Goal: Information Seeking & Learning: Learn about a topic

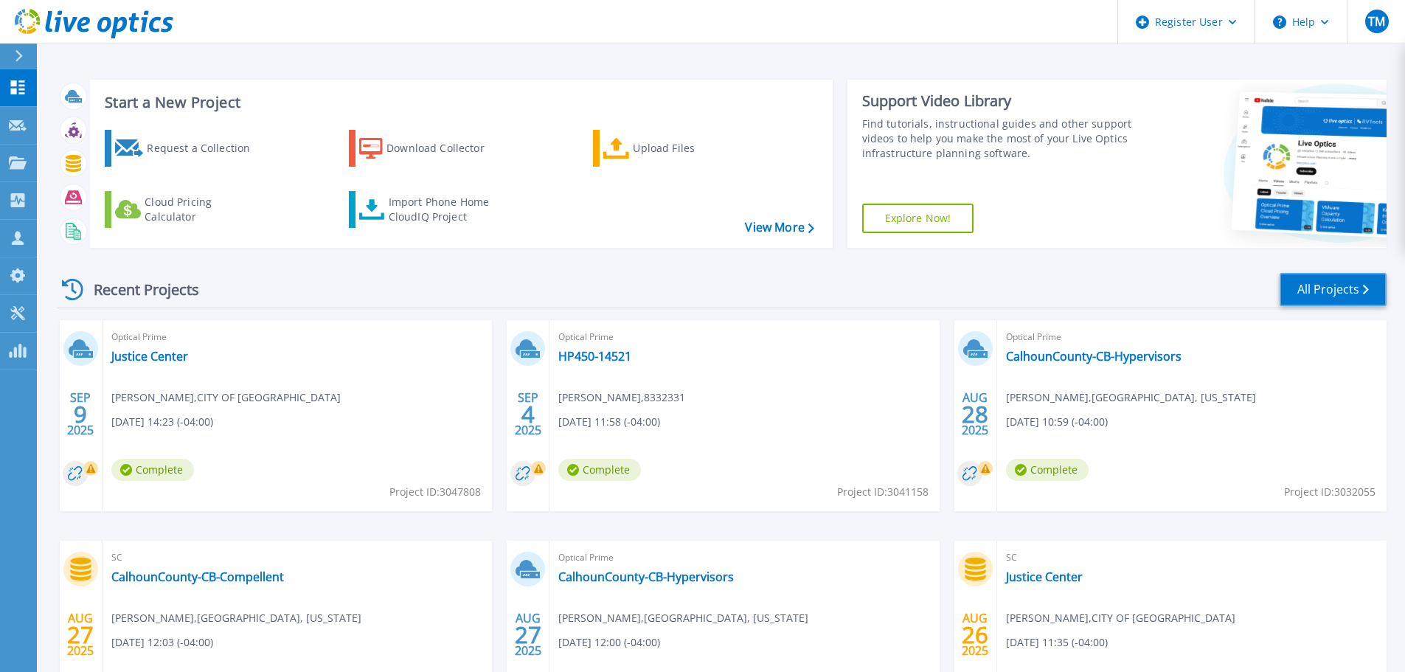
click at [1309, 288] on link "All Projects" at bounding box center [1333, 289] width 107 height 33
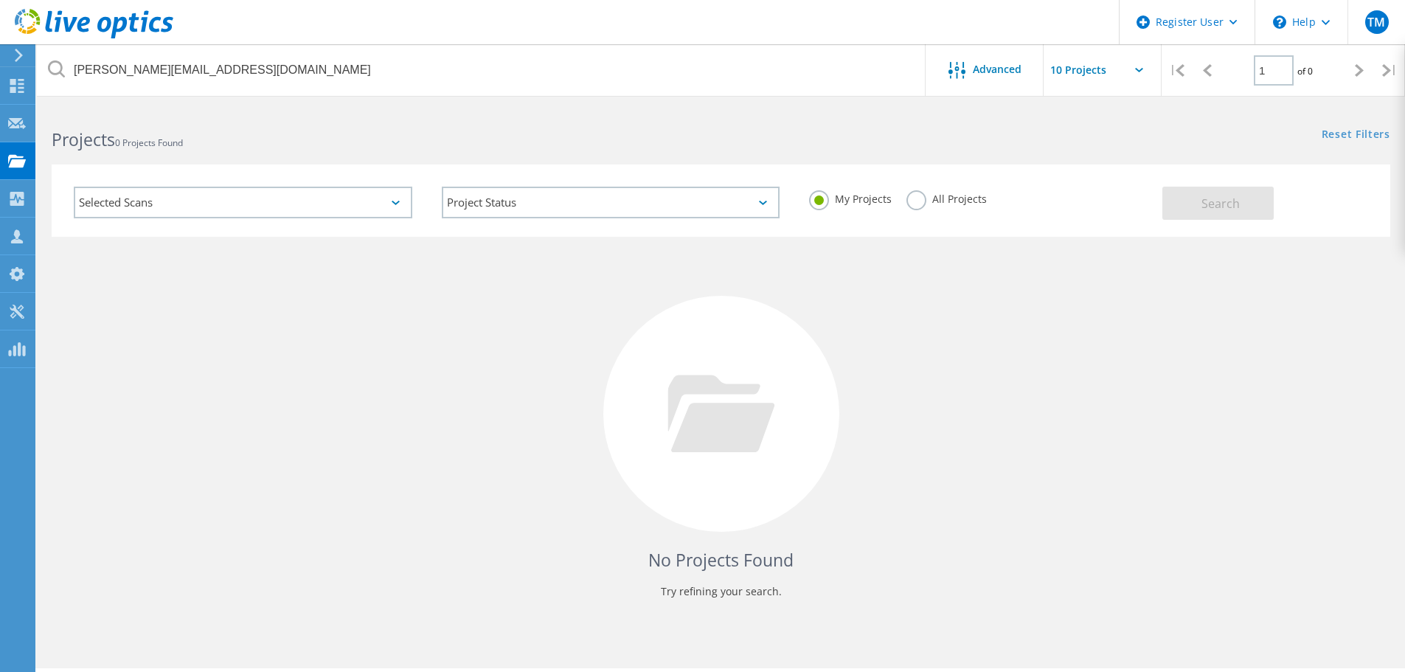
click at [911, 199] on label "All Projects" at bounding box center [947, 197] width 80 height 14
click at [0, 0] on input "All Projects" at bounding box center [0, 0] width 0 height 0
click at [1198, 179] on div "Search" at bounding box center [1273, 196] width 221 height 48
click at [1191, 204] on button "Search" at bounding box center [1218, 203] width 111 height 33
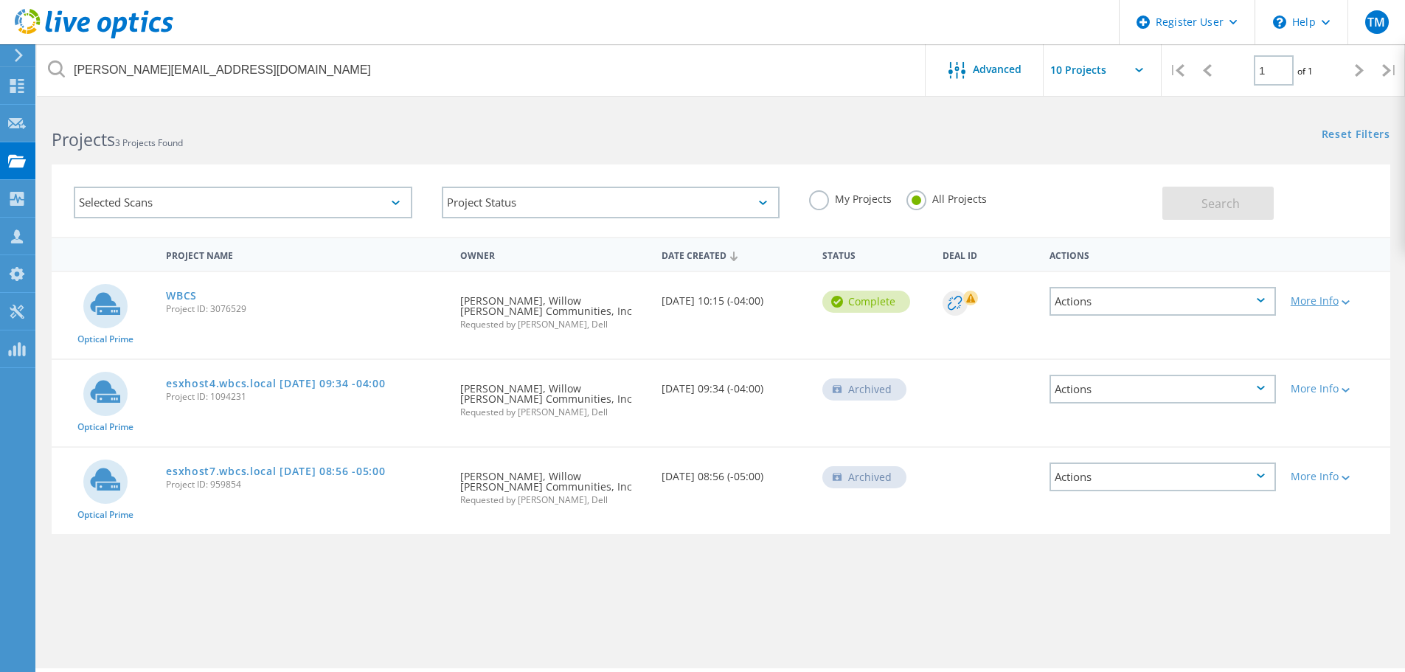
click at [1323, 306] on div "More Info" at bounding box center [1337, 301] width 92 height 10
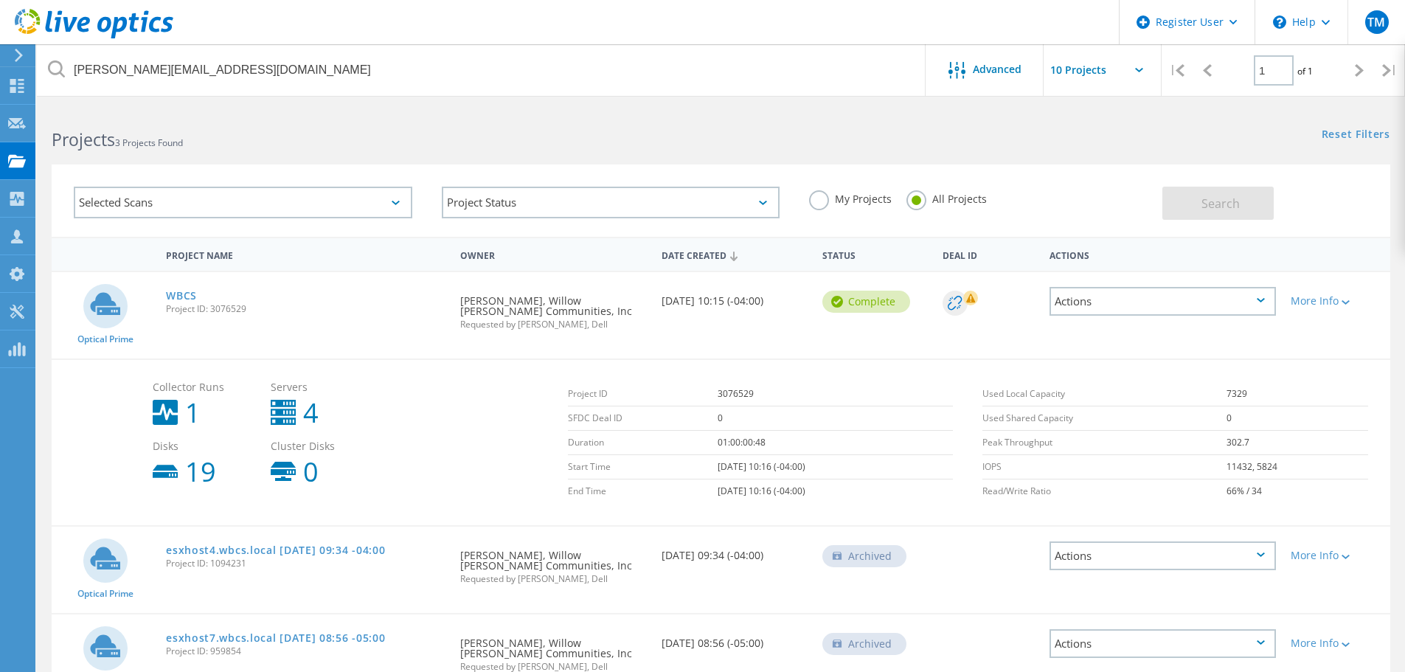
click at [1194, 291] on div "Actions" at bounding box center [1163, 301] width 226 height 29
click at [1112, 263] on div "View Project" at bounding box center [1163, 267] width 224 height 23
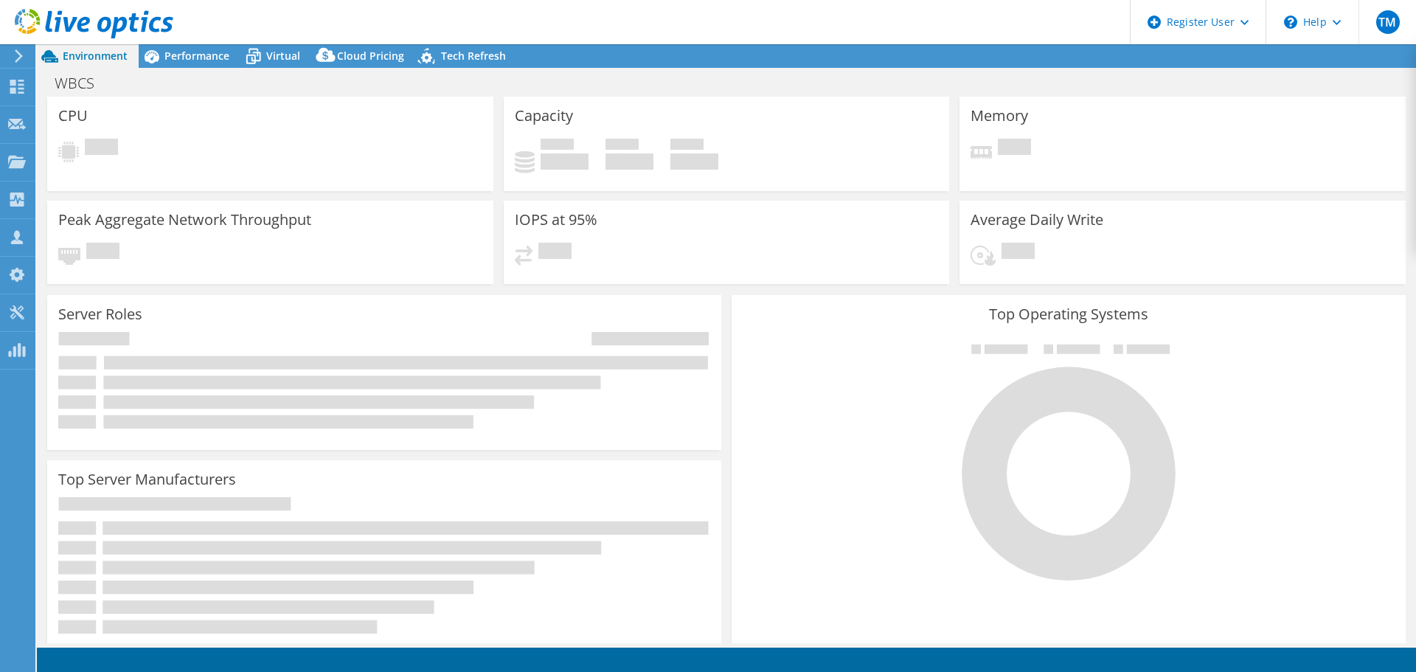
select select "USD"
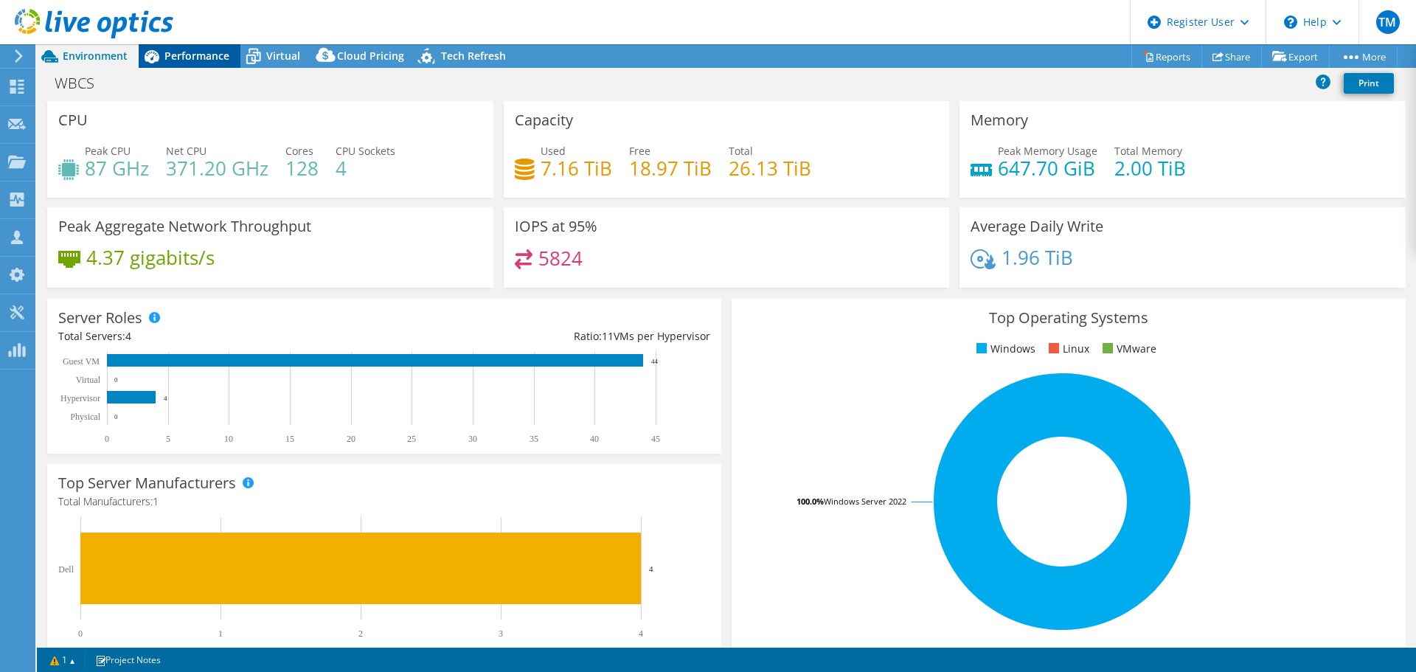
click at [193, 58] on span "Performance" at bounding box center [196, 56] width 65 height 14
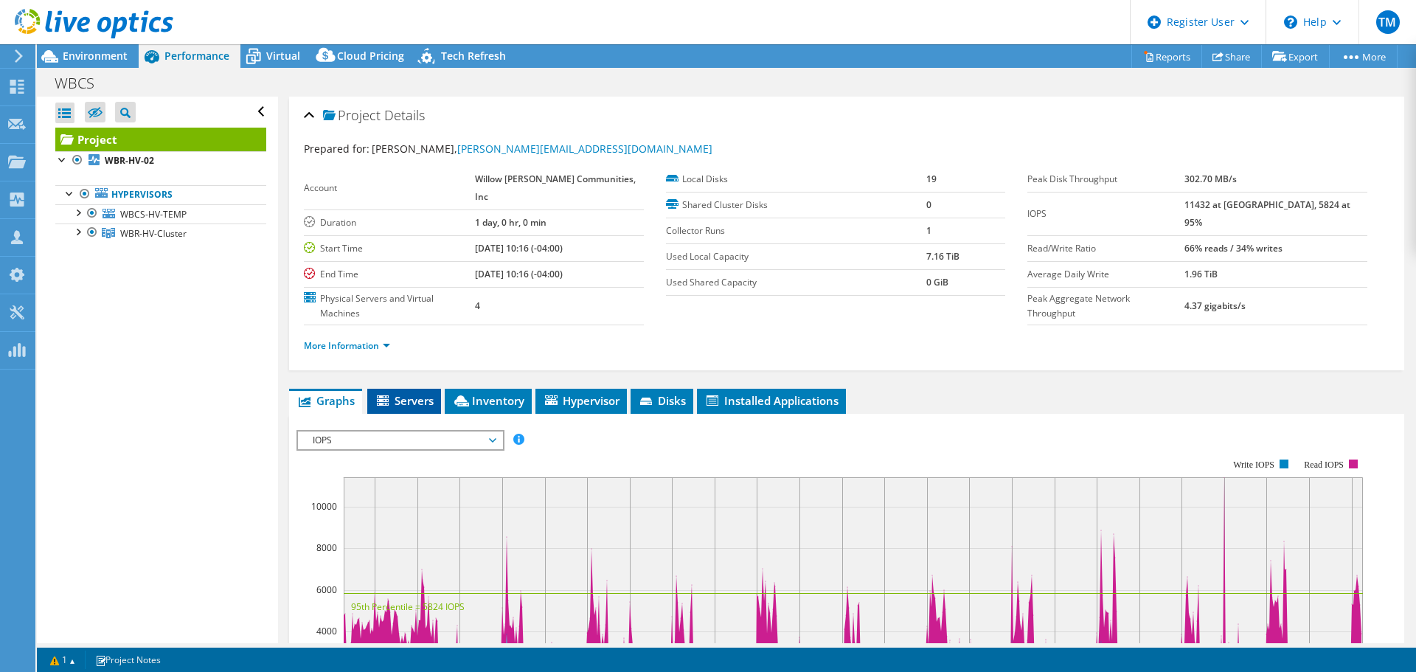
click at [409, 402] on span "Servers" at bounding box center [404, 400] width 59 height 15
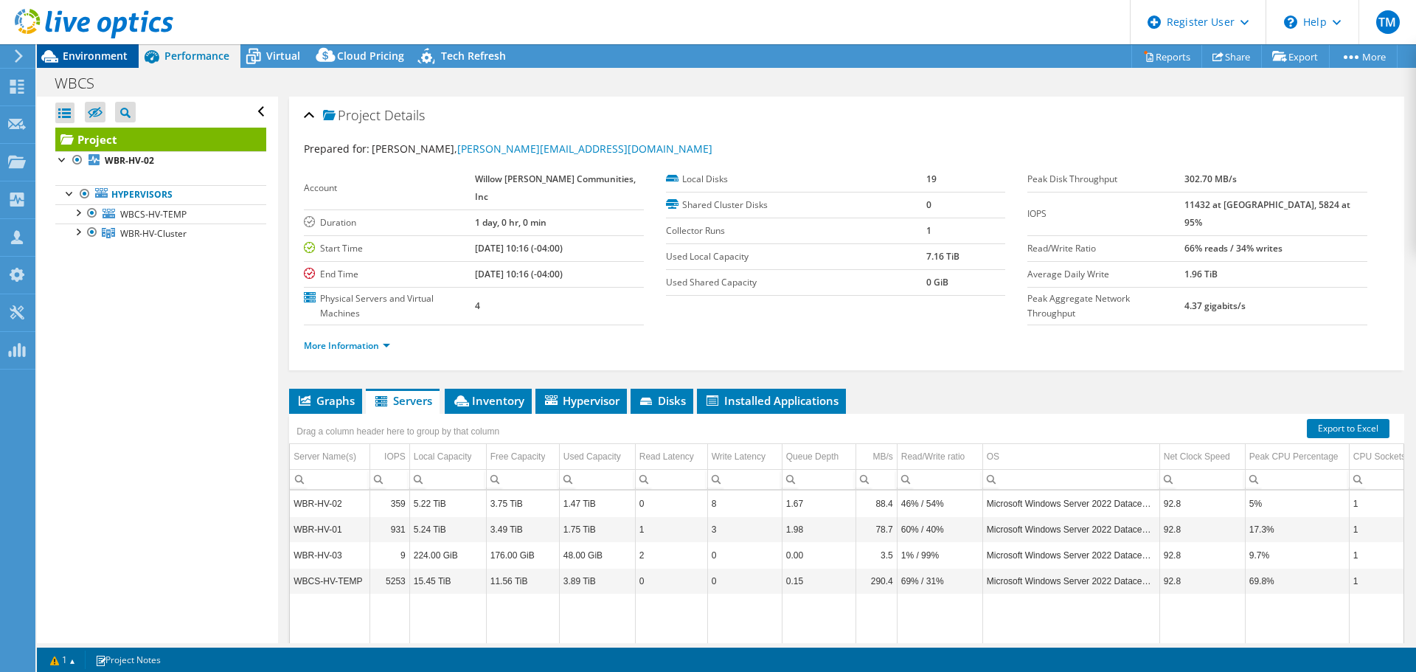
click at [70, 56] on span "Environment" at bounding box center [95, 56] width 65 height 14
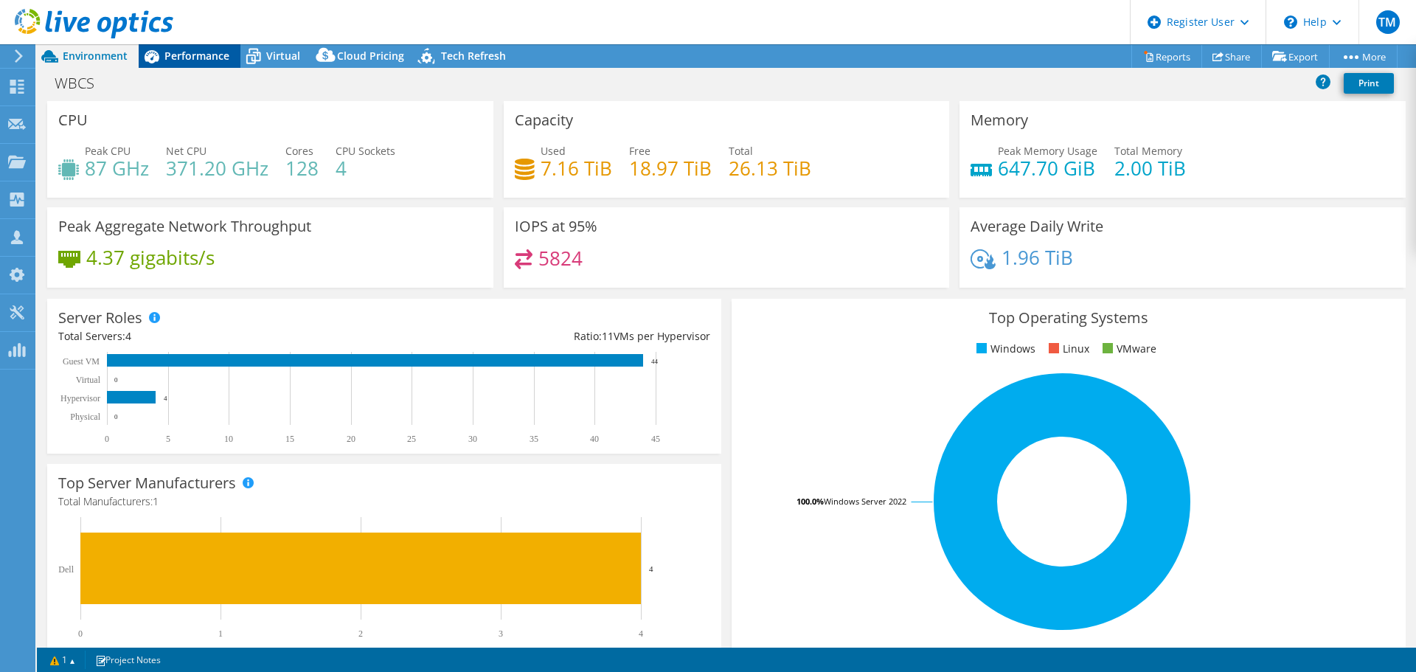
click at [166, 54] on span "Performance" at bounding box center [196, 56] width 65 height 14
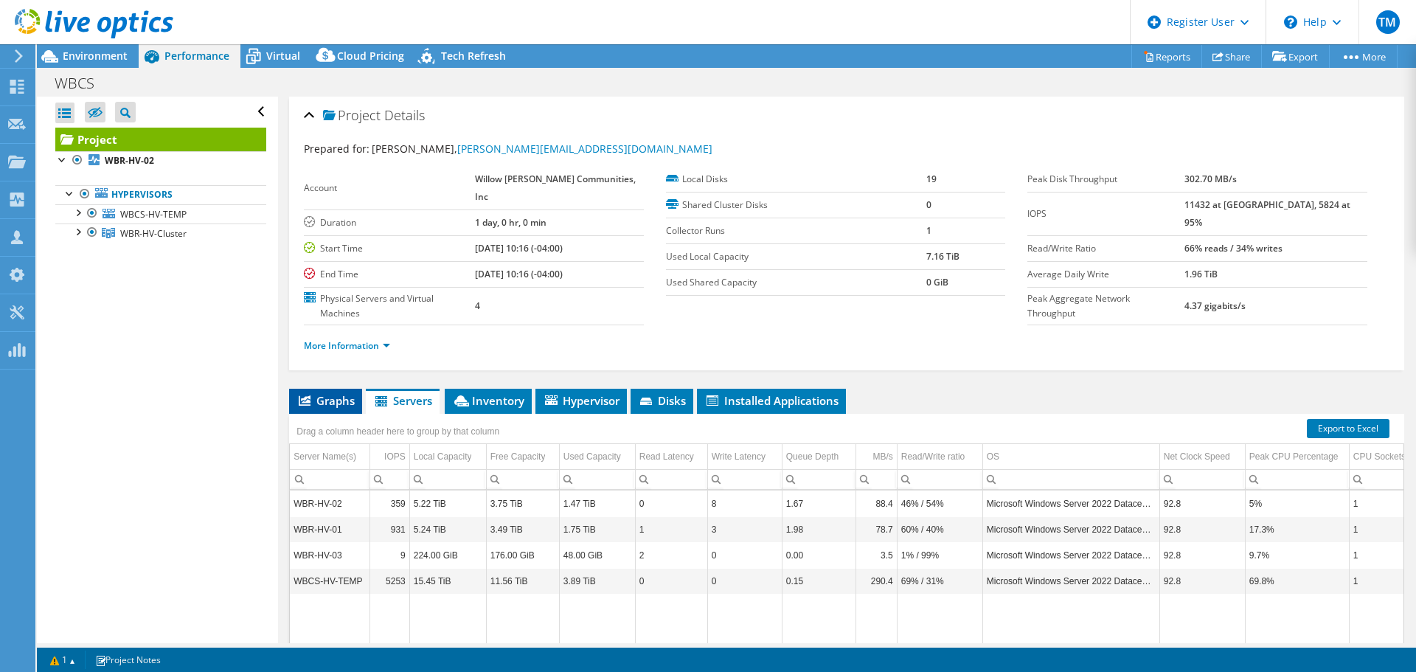
click at [346, 397] on span "Graphs" at bounding box center [326, 400] width 58 height 15
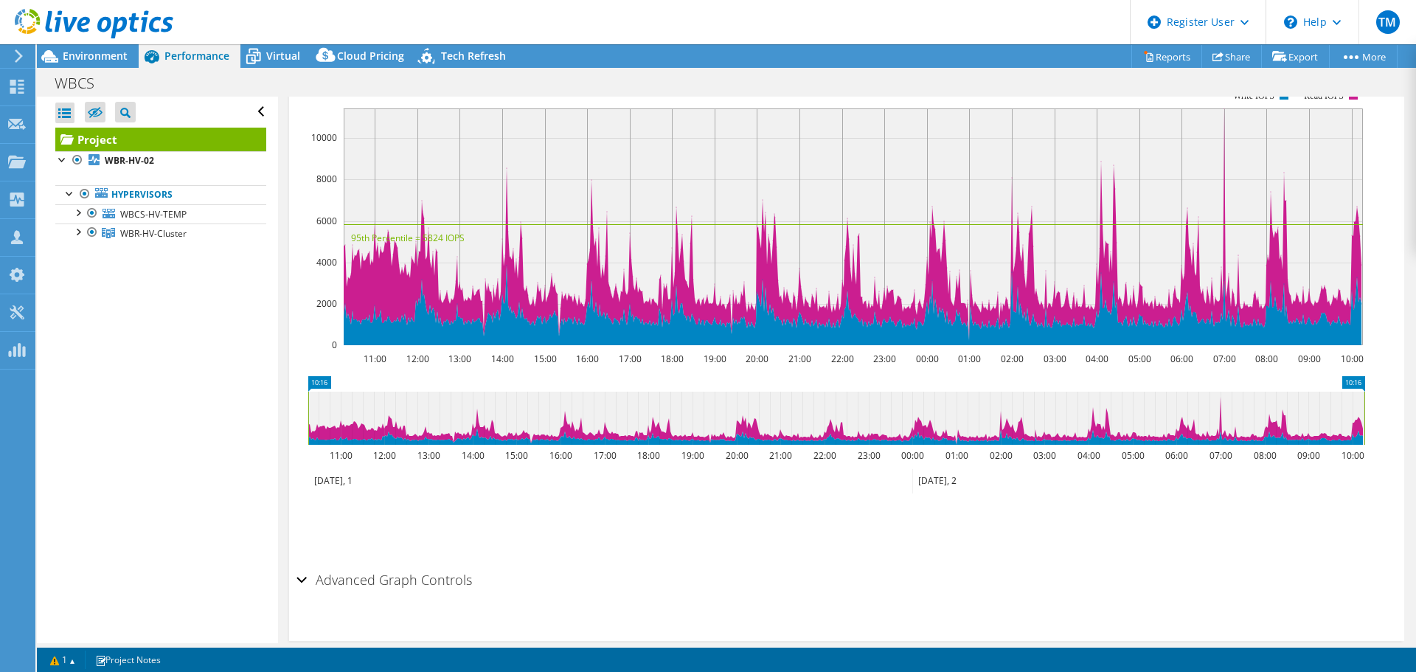
scroll to position [221, 0]
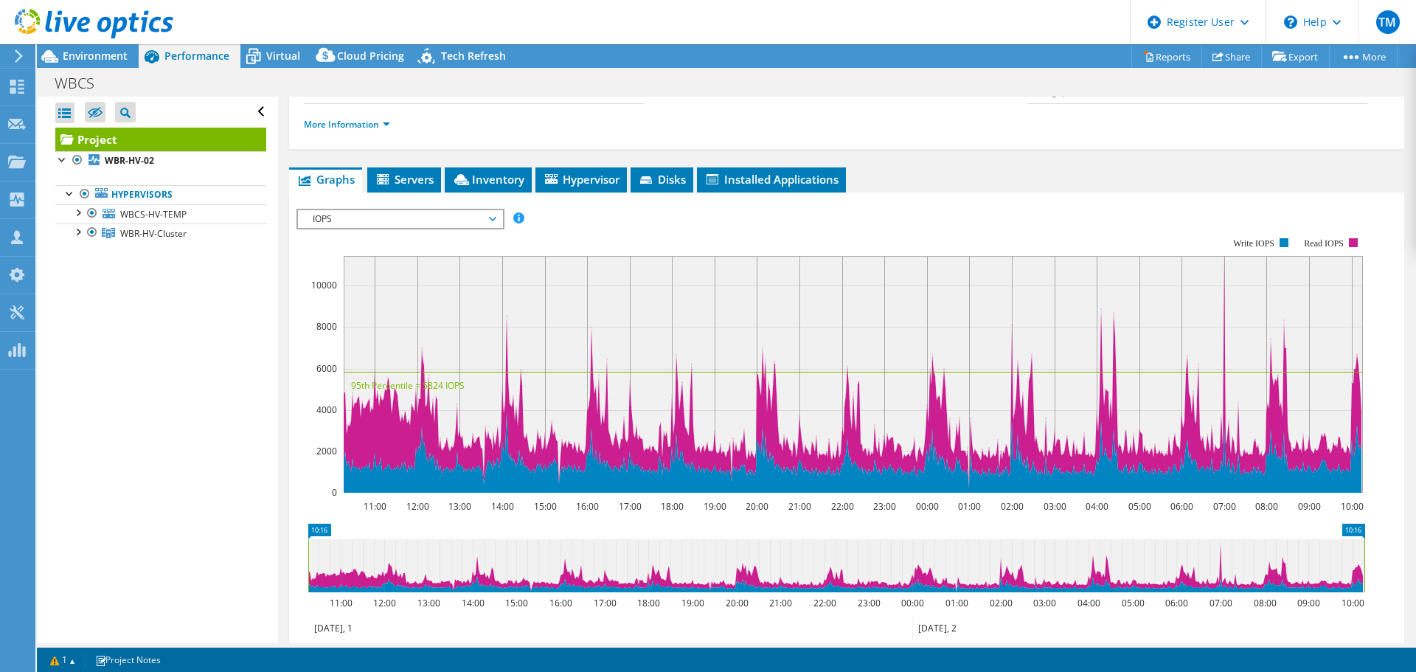
click at [344, 214] on span "IOPS" at bounding box center [400, 219] width 190 height 18
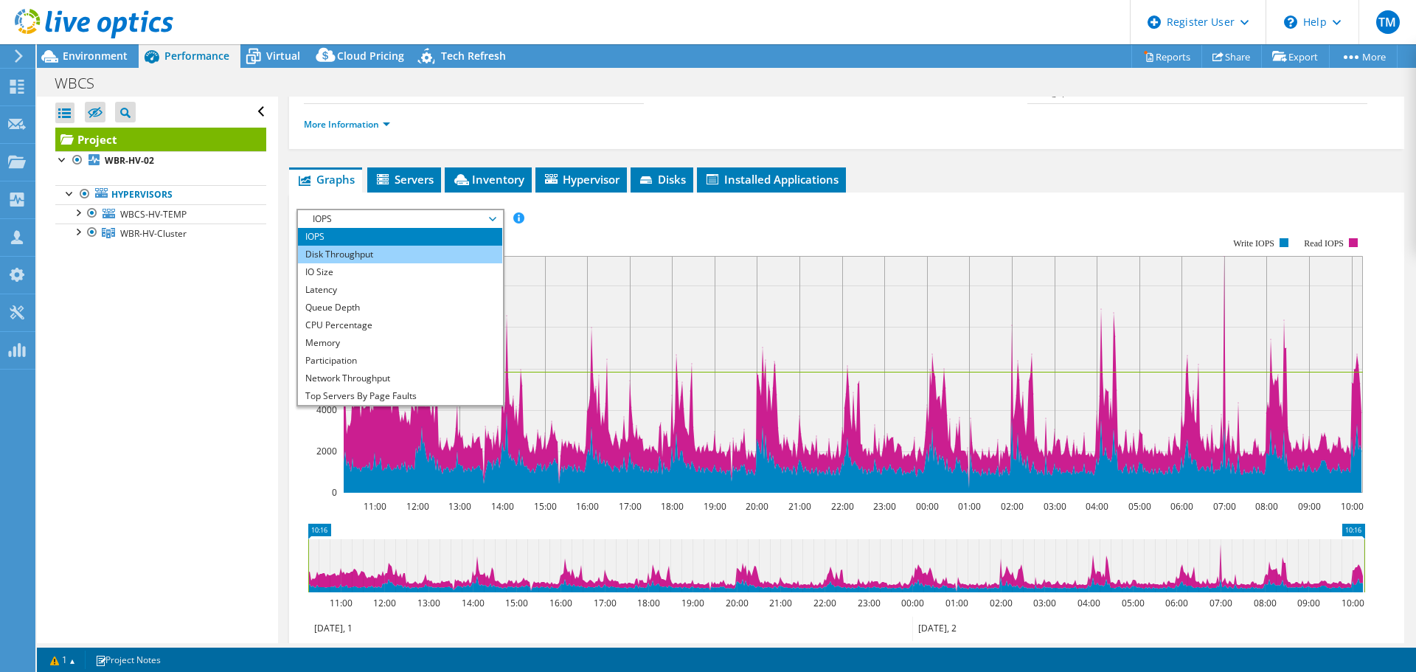
click at [341, 250] on li "Disk Throughput" at bounding box center [400, 255] width 204 height 18
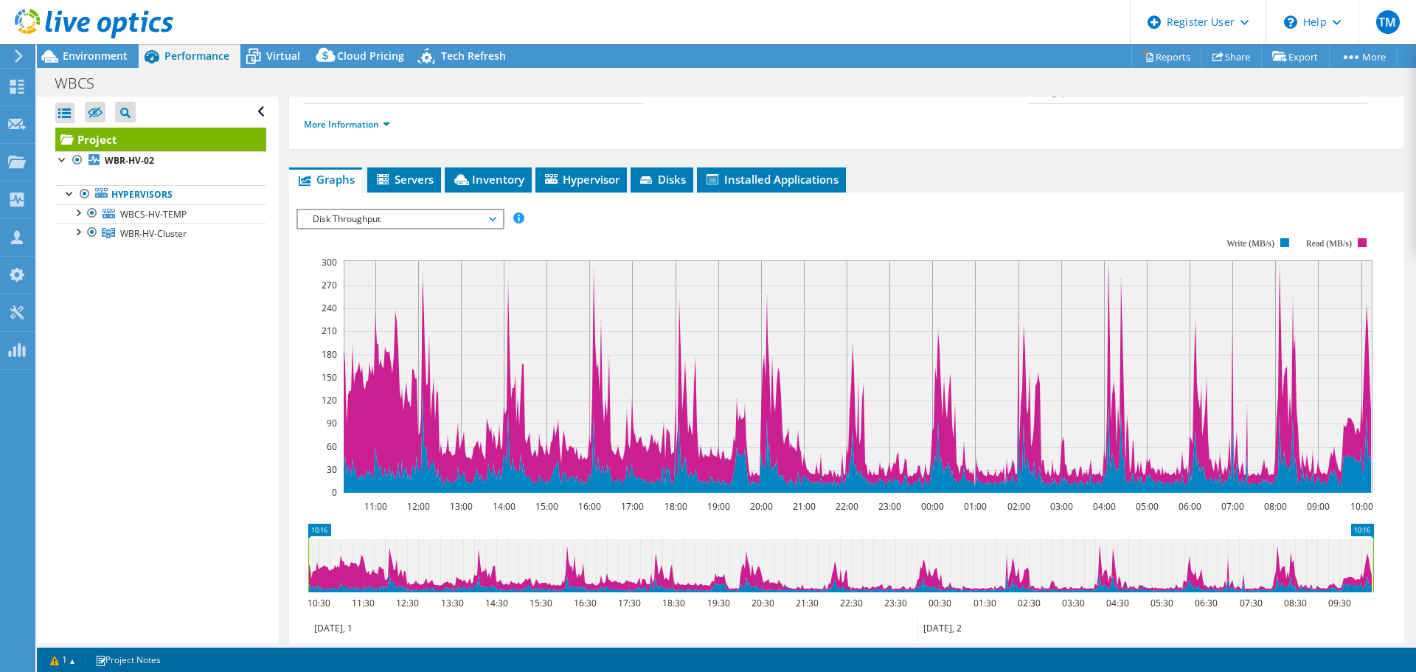
click at [352, 221] on span "Disk Throughput" at bounding box center [400, 219] width 190 height 18
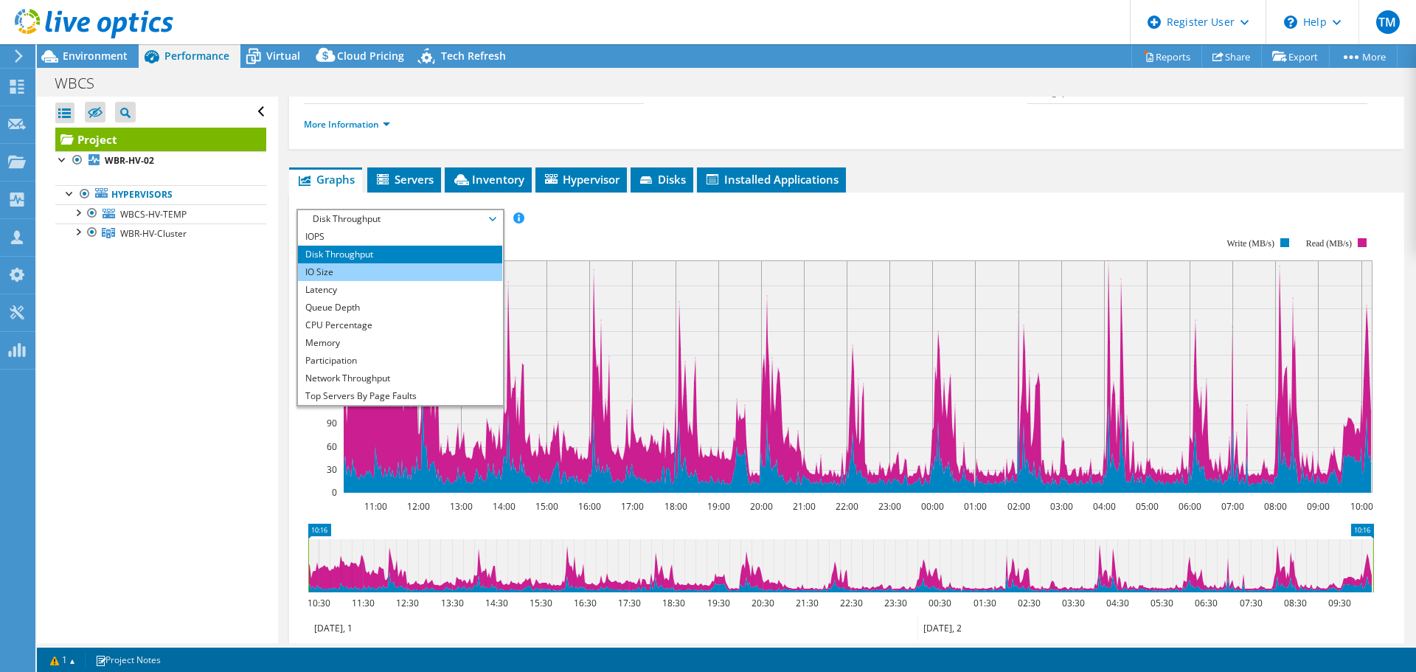
click at [336, 266] on li "IO Size" at bounding box center [400, 272] width 204 height 18
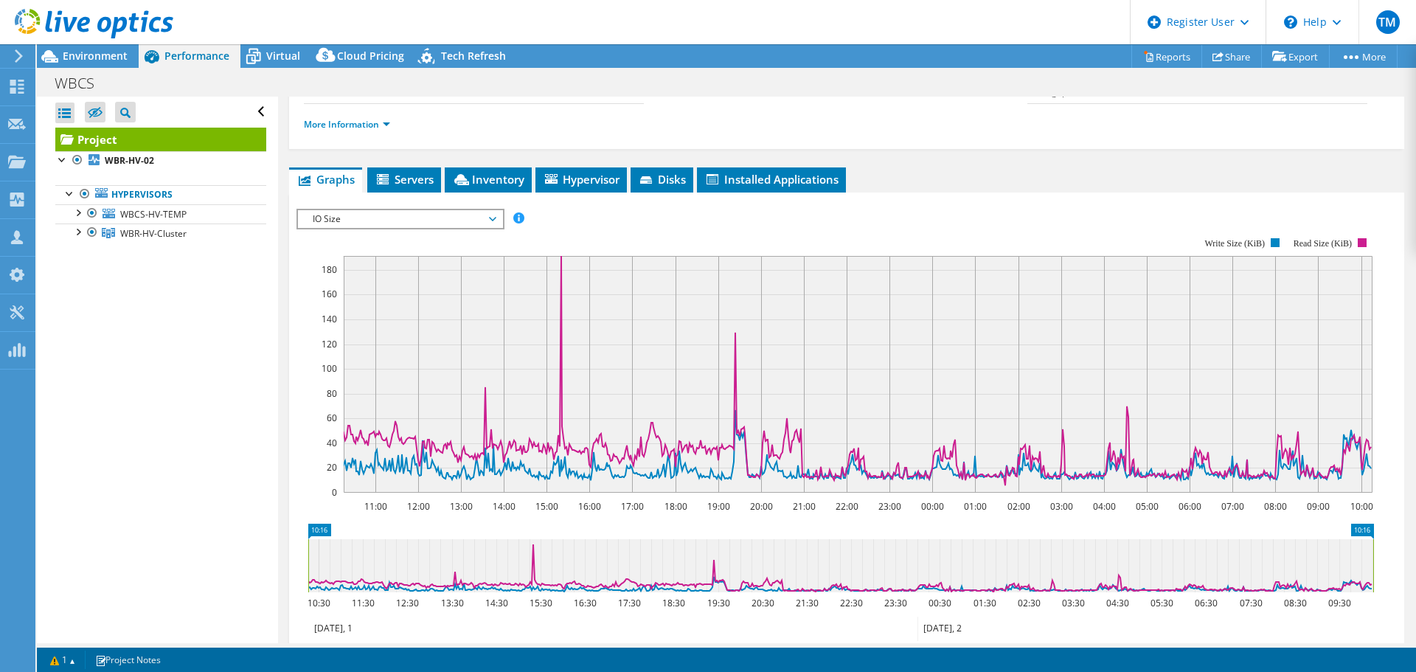
click at [392, 217] on span "IO Size" at bounding box center [400, 219] width 190 height 18
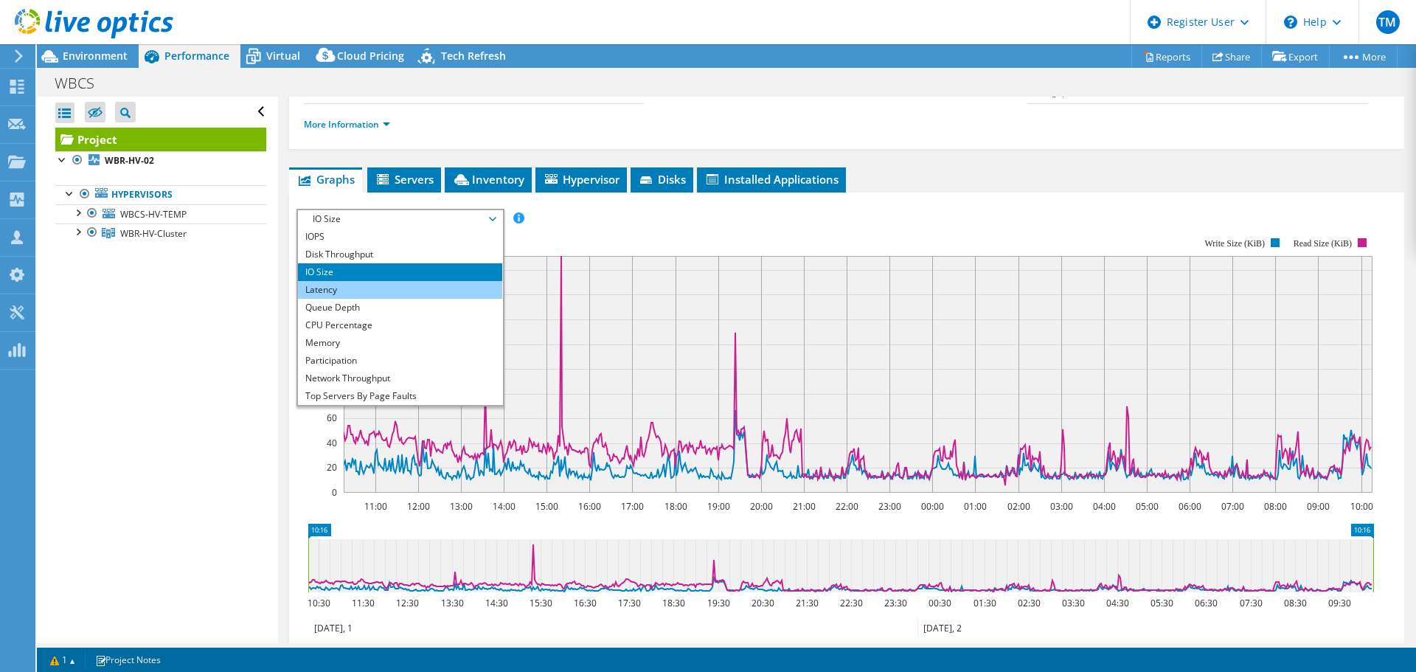
click at [353, 286] on li "Latency" at bounding box center [400, 290] width 204 height 18
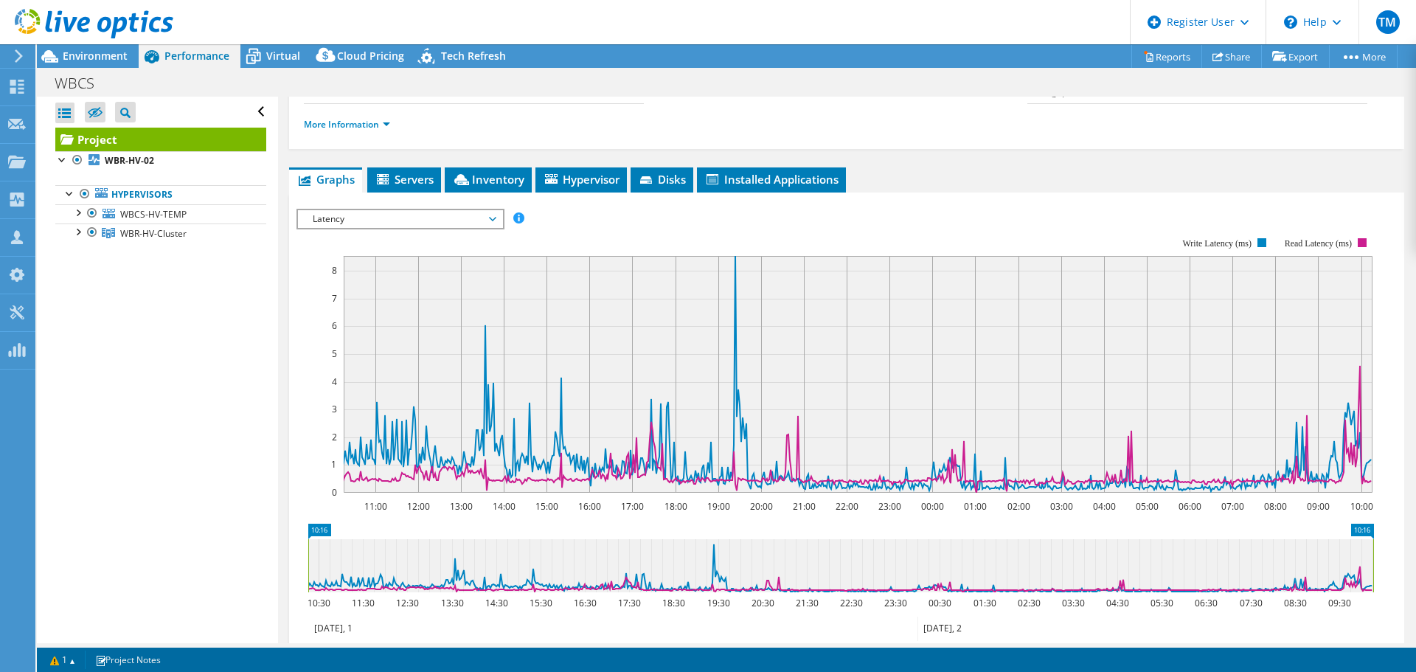
click at [366, 221] on span "Latency" at bounding box center [400, 219] width 190 height 18
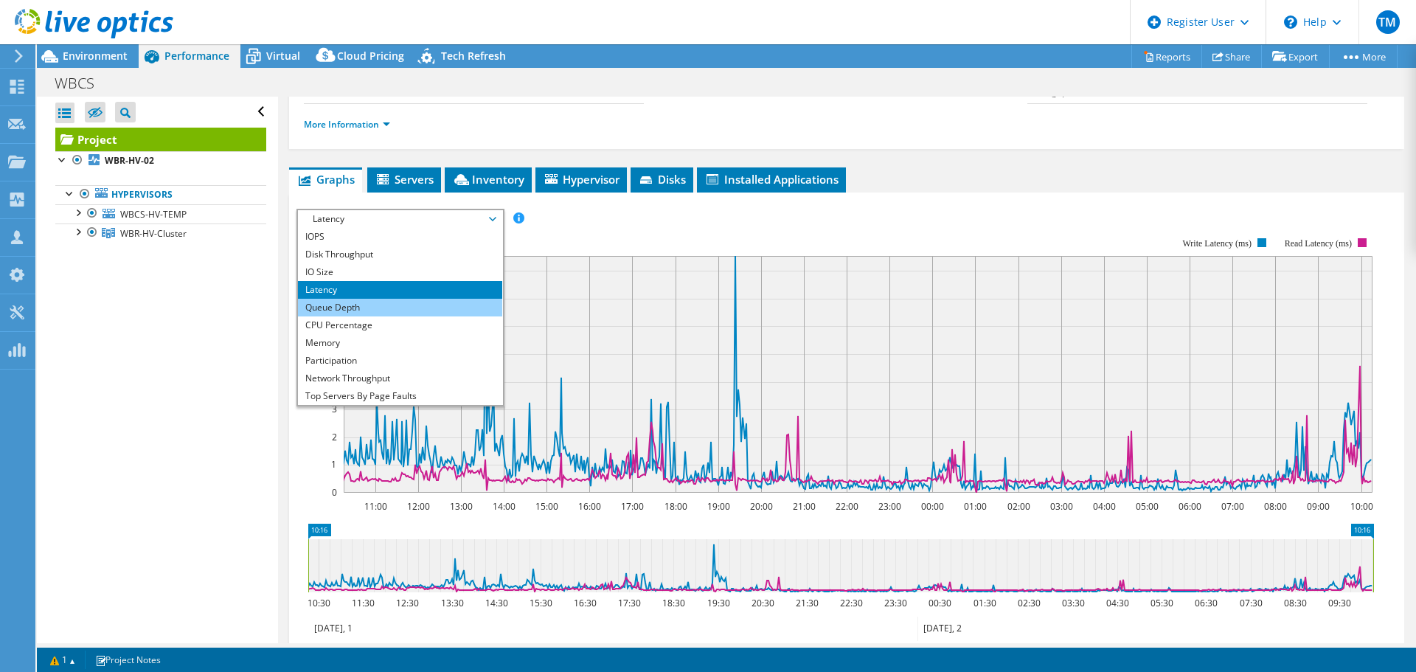
click at [340, 302] on li "Queue Depth" at bounding box center [400, 308] width 204 height 18
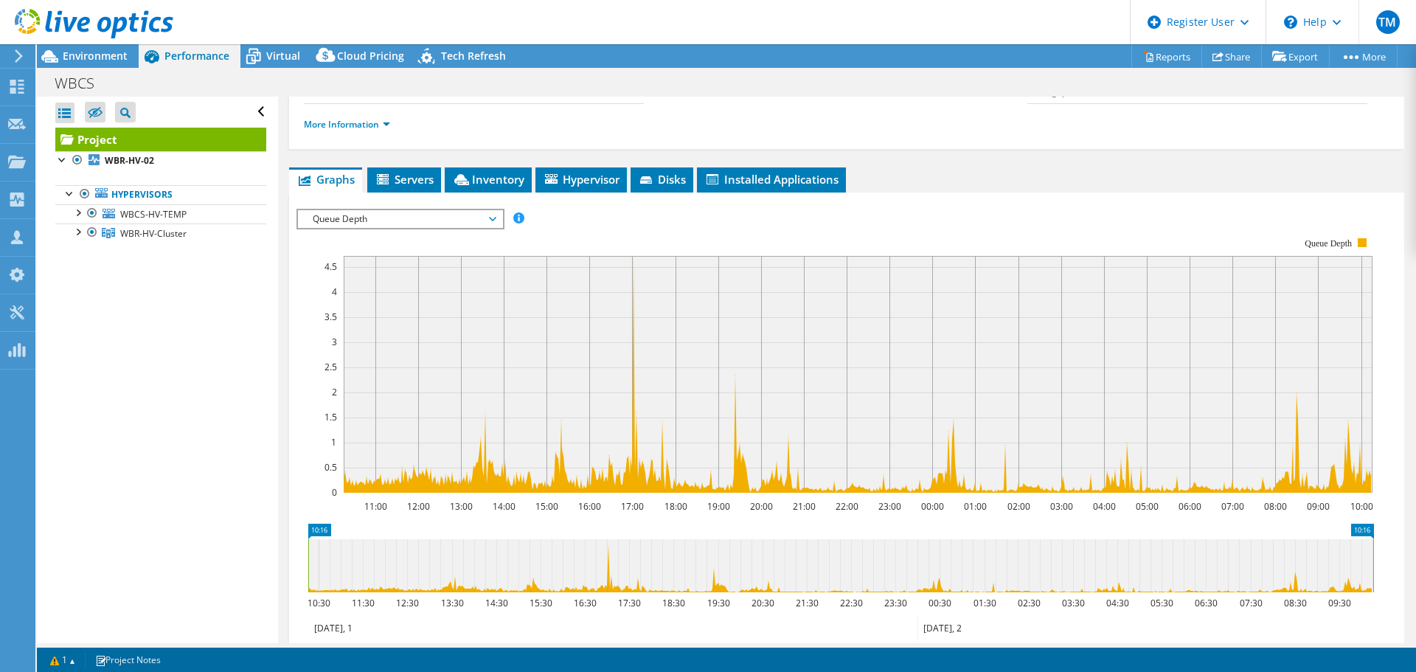
click at [337, 221] on span "Queue Depth" at bounding box center [400, 219] width 190 height 18
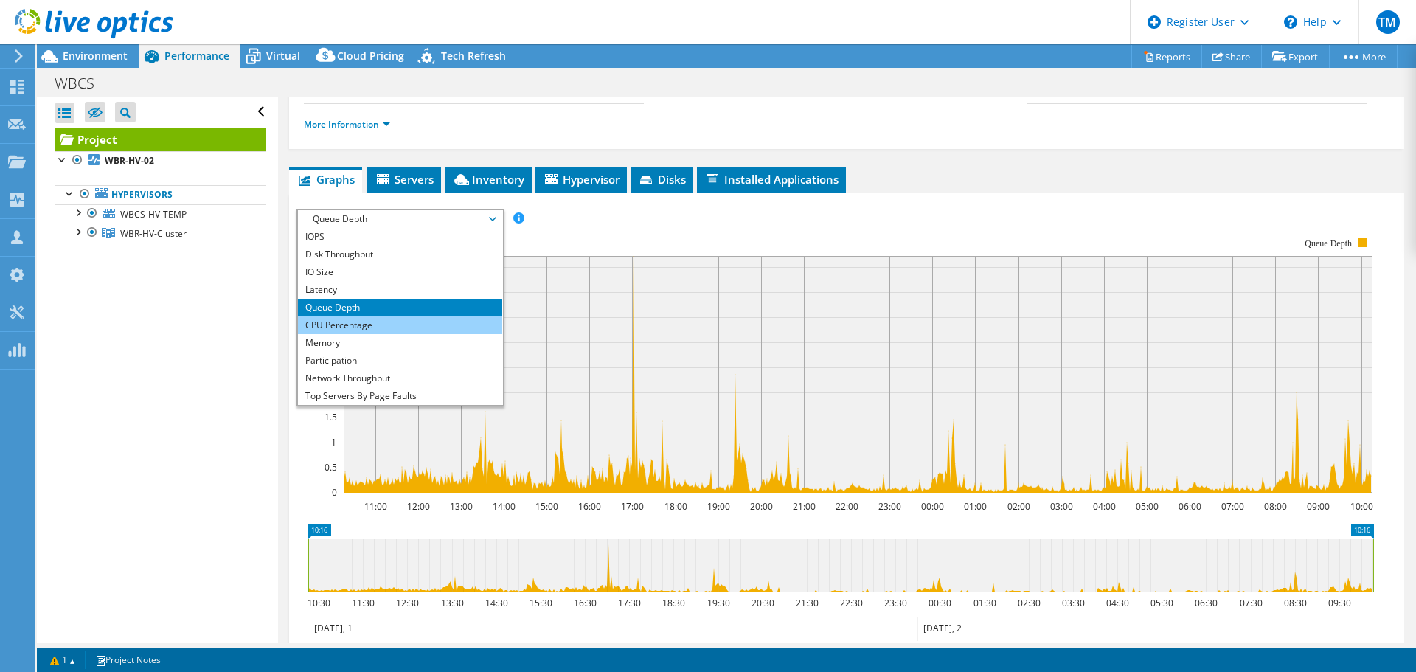
click at [319, 318] on li "CPU Percentage" at bounding box center [400, 325] width 204 height 18
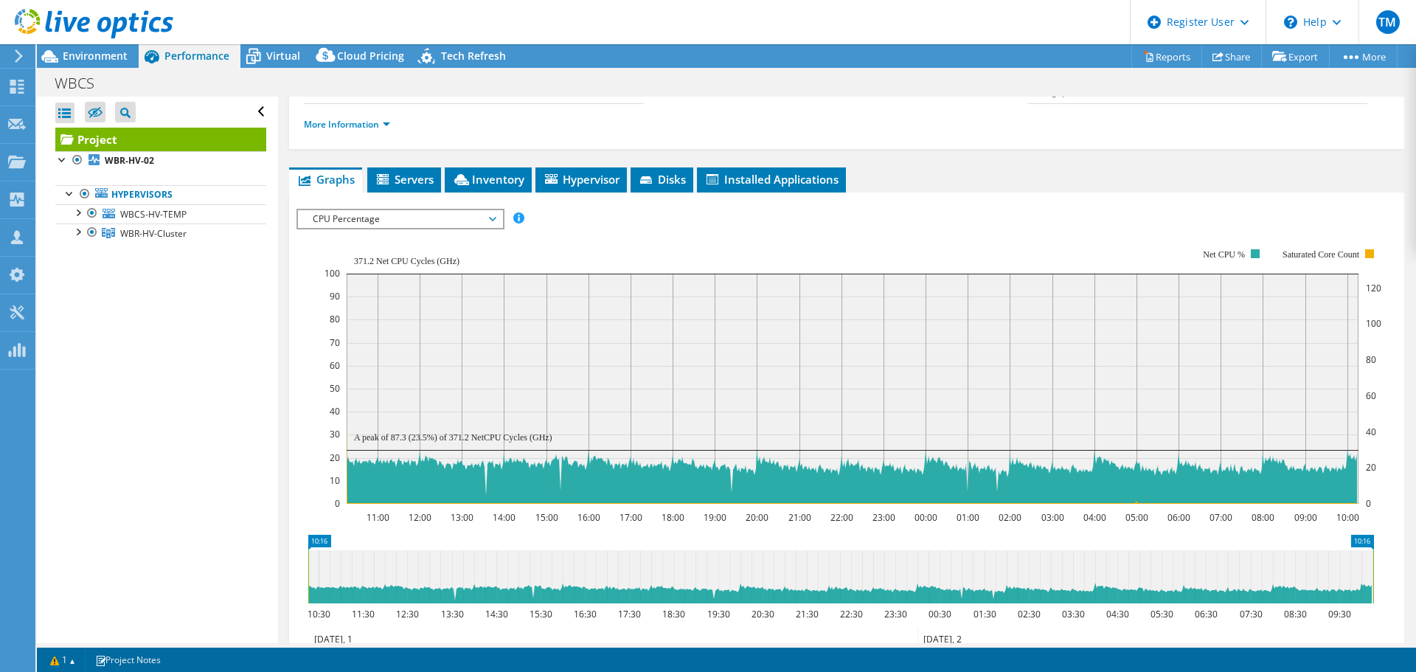
click at [379, 218] on span "CPU Percentage" at bounding box center [400, 219] width 190 height 18
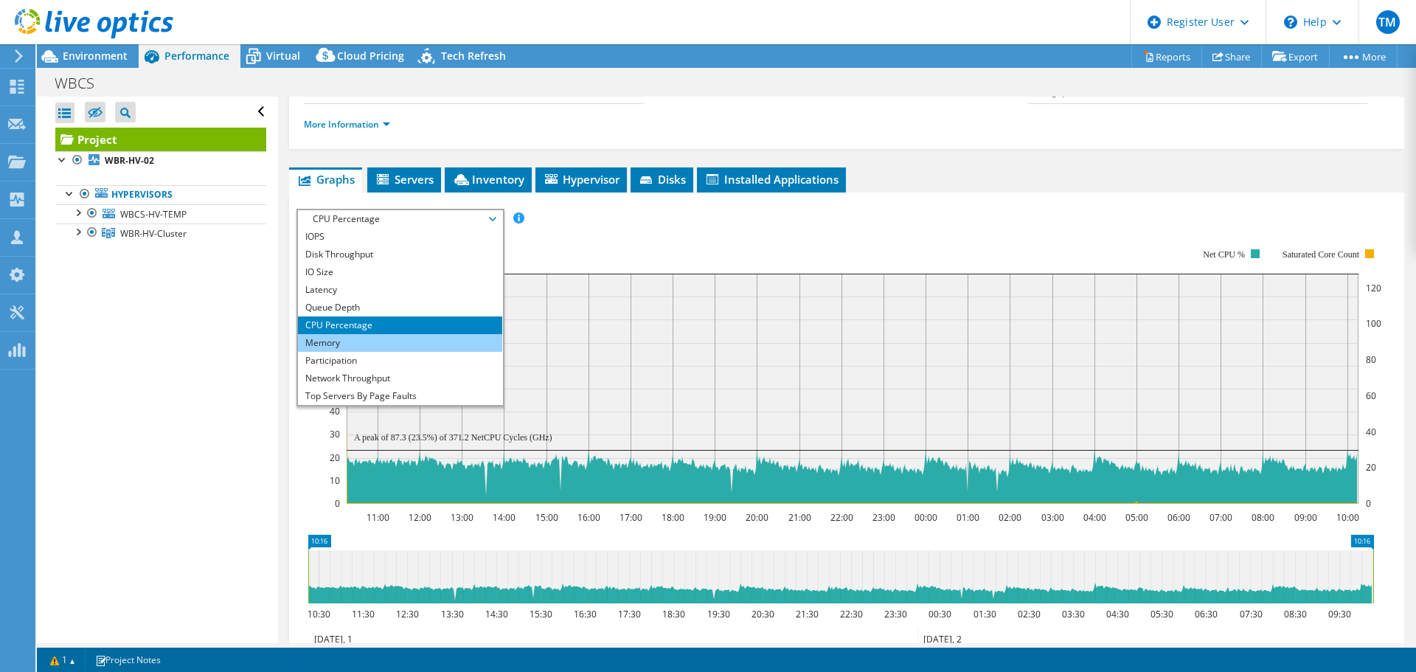
click at [339, 340] on li "Memory" at bounding box center [400, 343] width 204 height 18
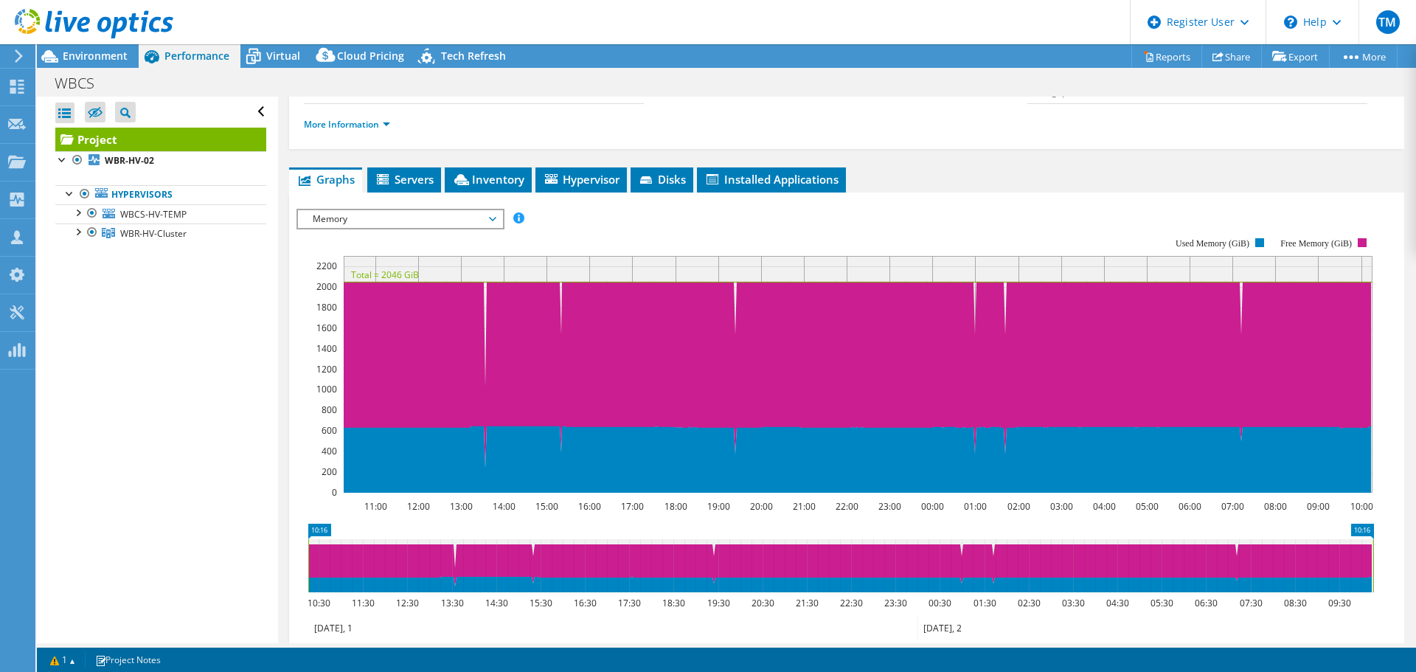
click at [356, 218] on span "Memory" at bounding box center [400, 219] width 190 height 18
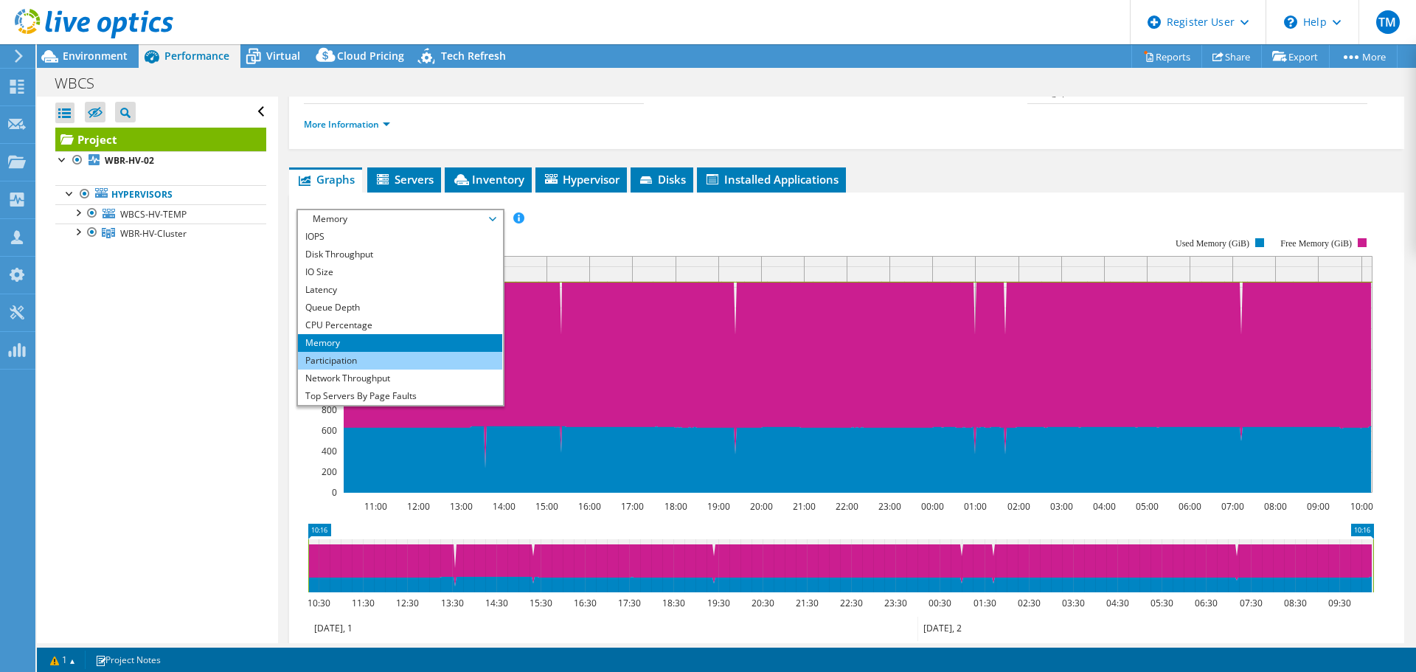
click at [330, 358] on li "Participation" at bounding box center [400, 361] width 204 height 18
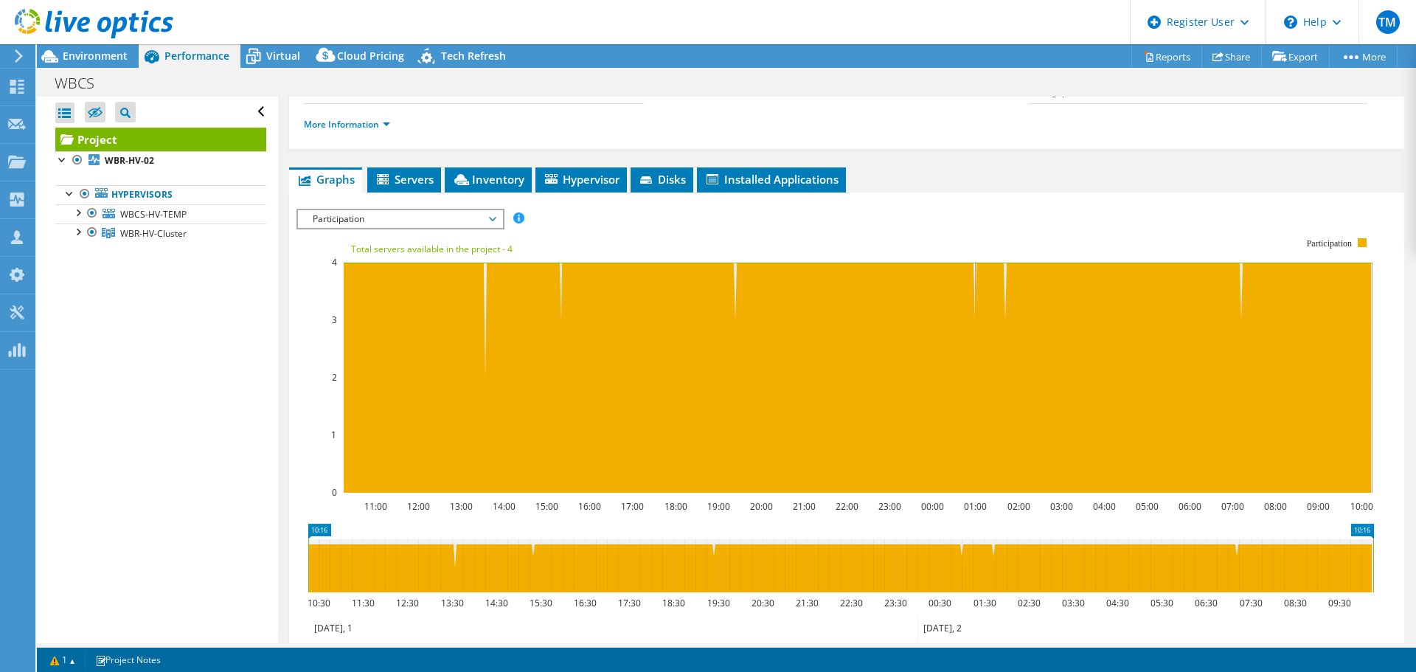
click at [375, 217] on span "Participation" at bounding box center [400, 219] width 190 height 18
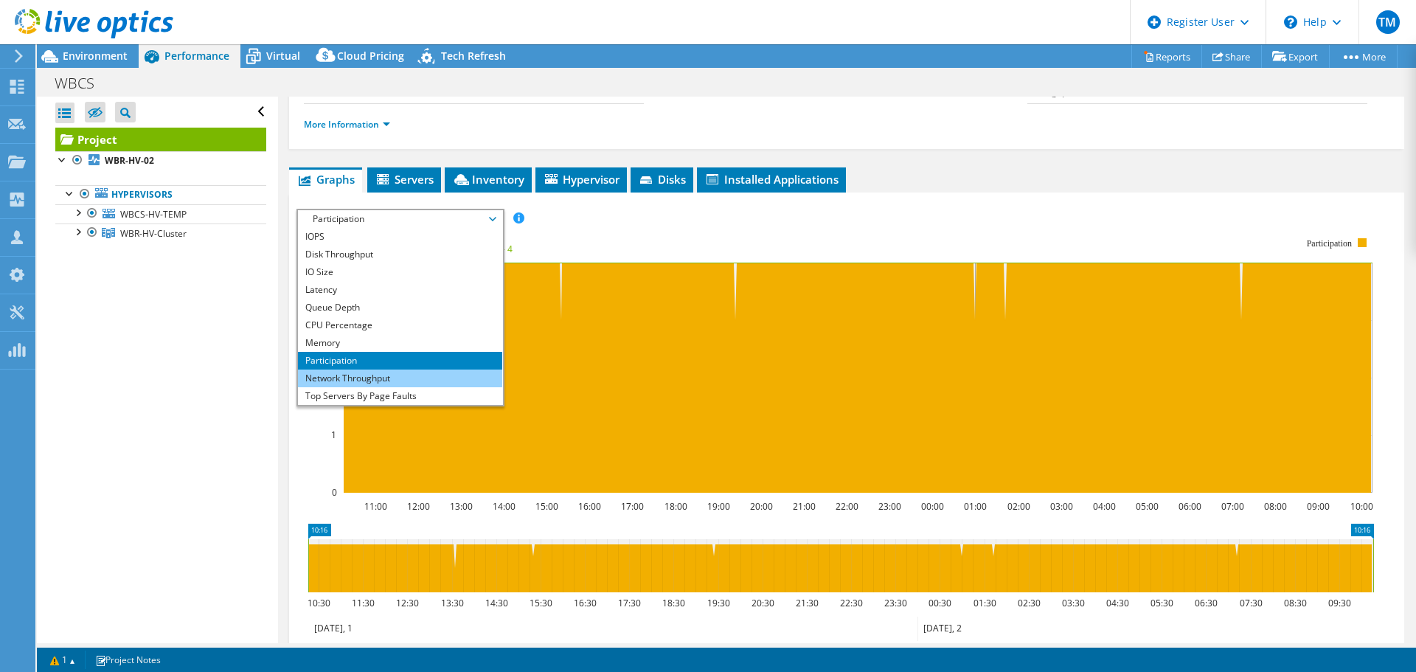
click at [336, 375] on li "Network Throughput" at bounding box center [400, 379] width 204 height 18
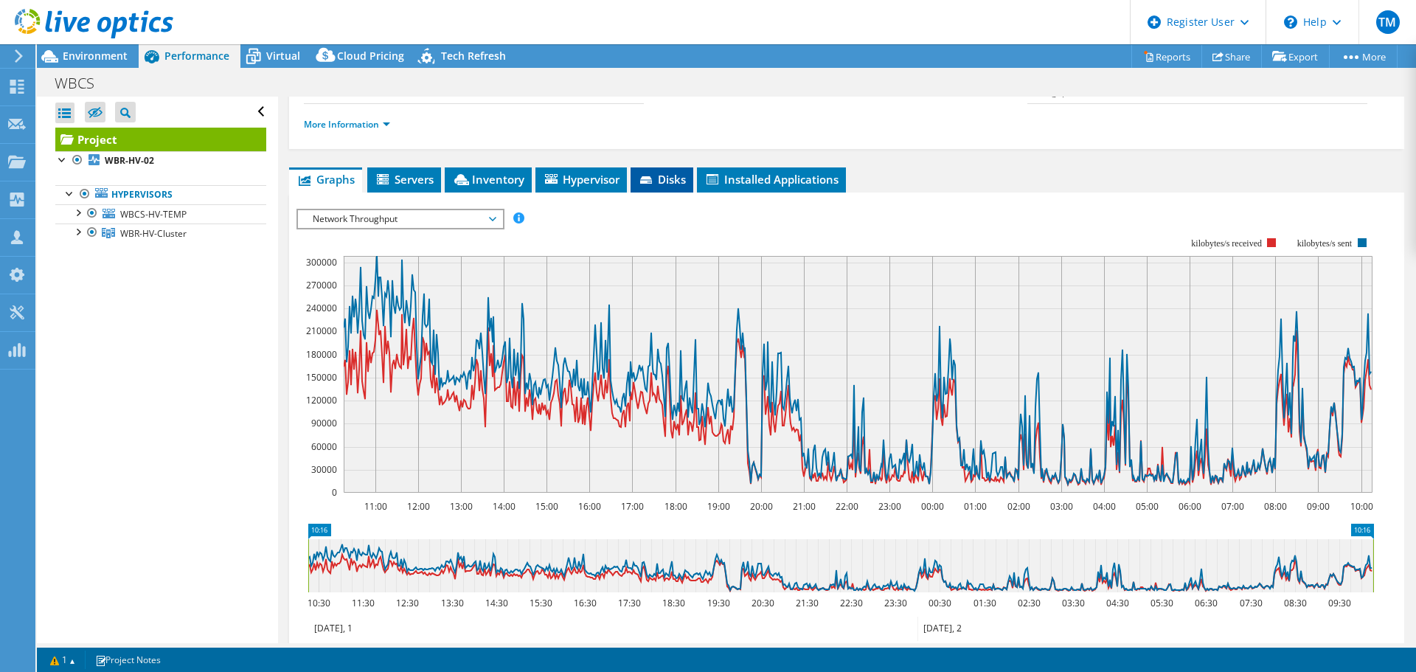
click at [668, 176] on span "Disks" at bounding box center [662, 179] width 48 height 15
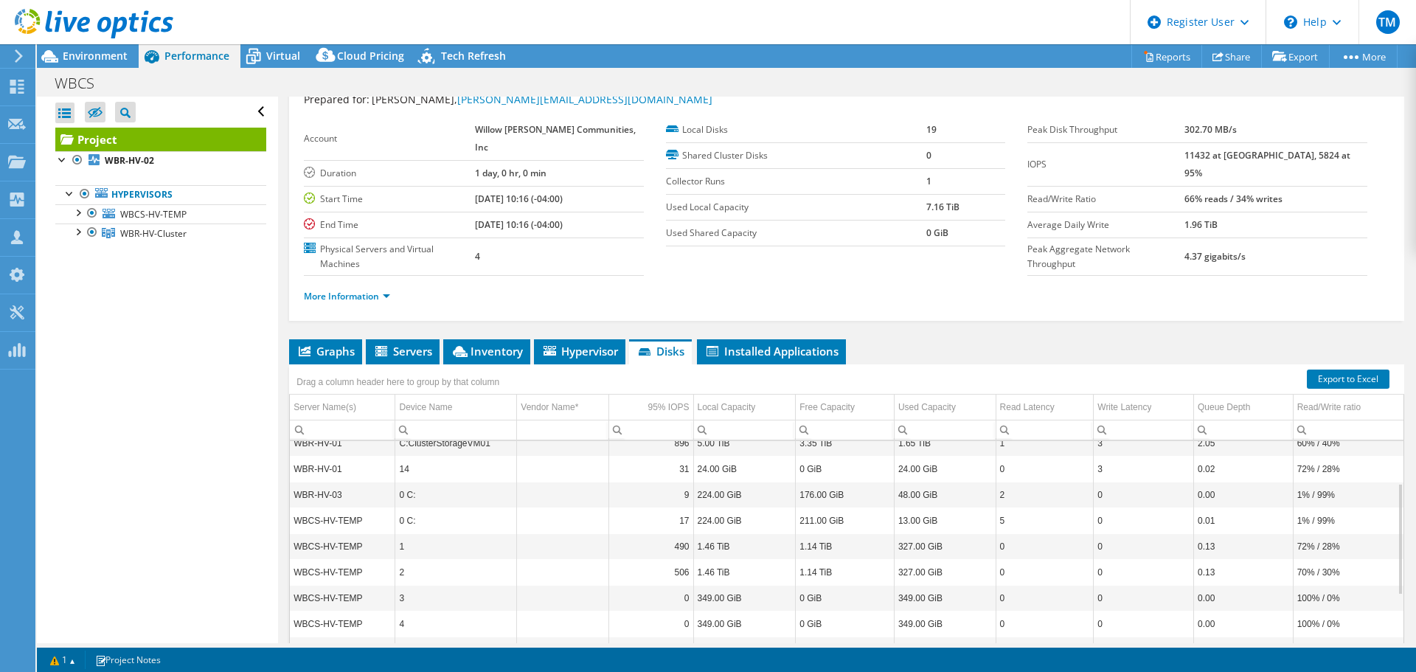
scroll to position [74, 0]
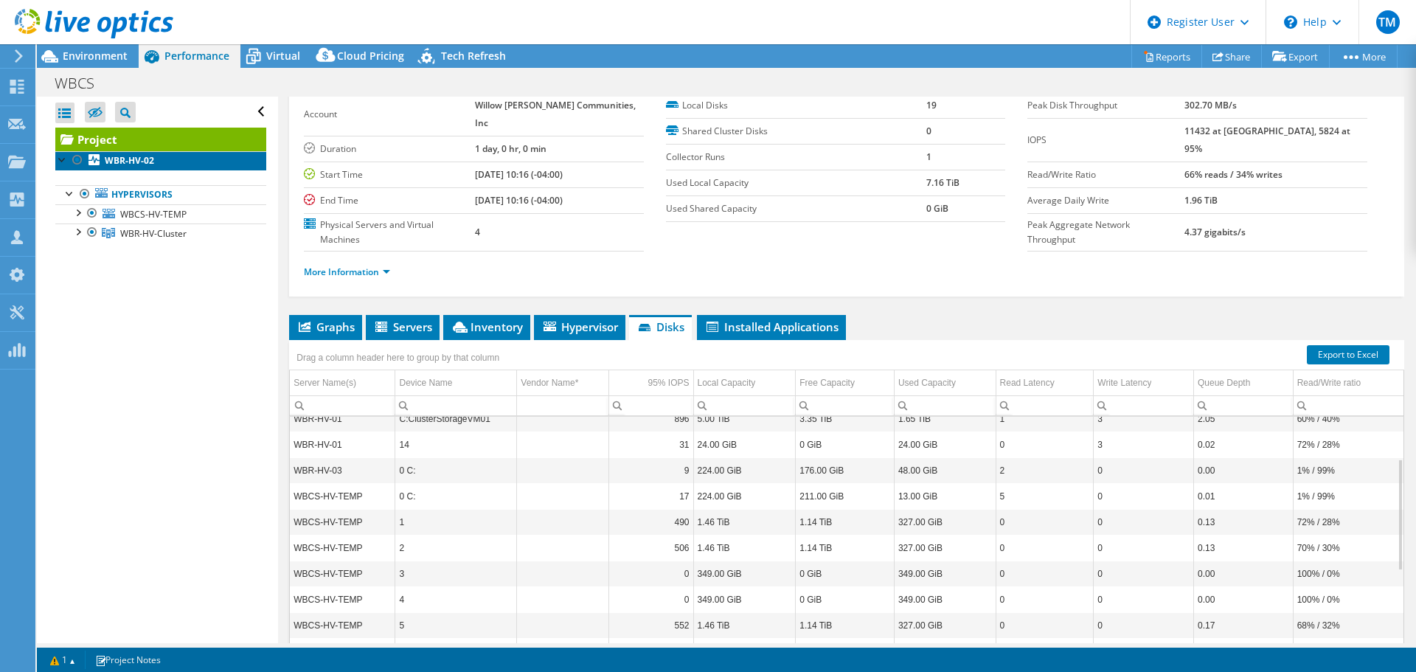
click at [139, 157] on b "WBR-HV-02" at bounding box center [129, 160] width 49 height 13
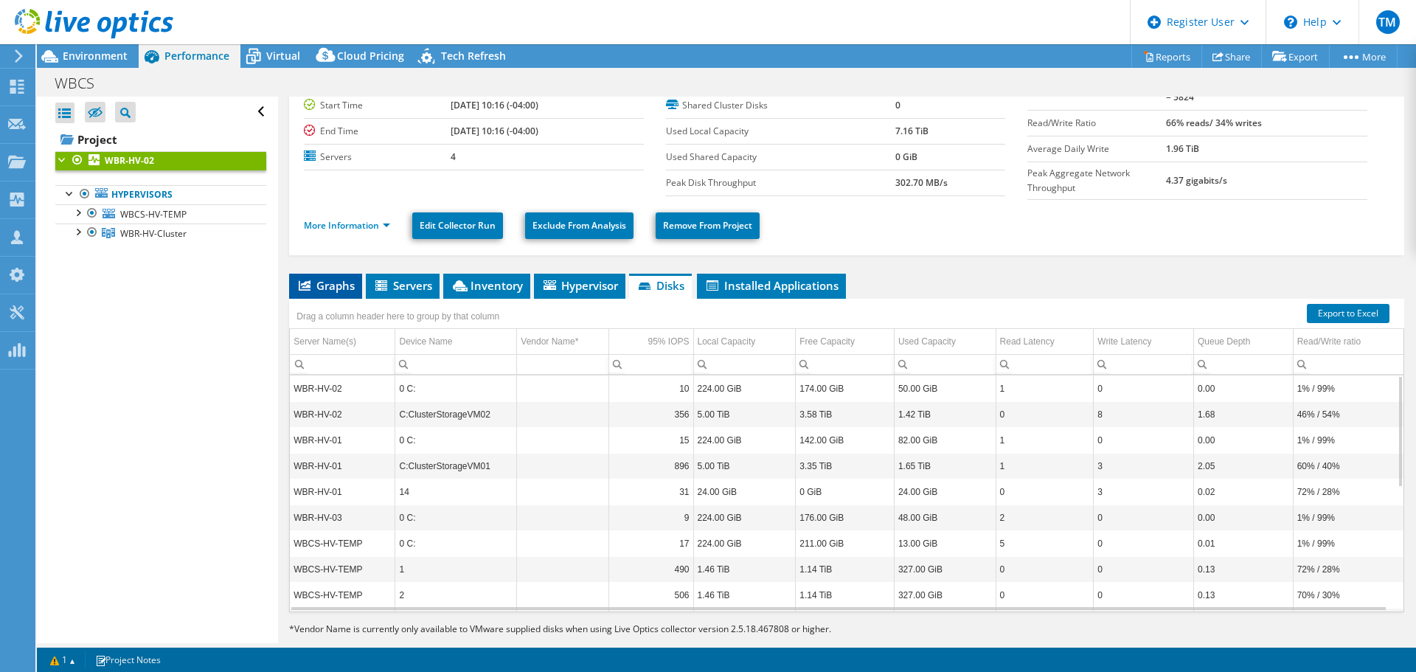
click at [325, 274] on li "Graphs" at bounding box center [325, 286] width 73 height 25
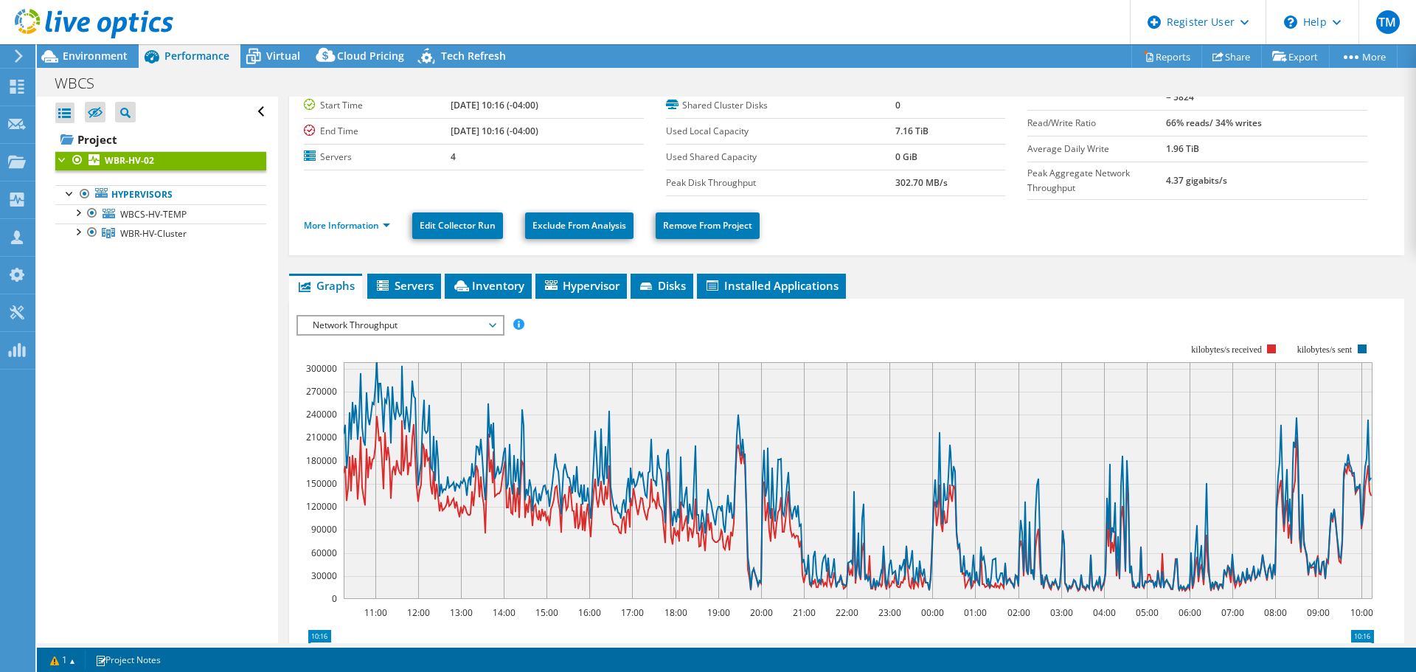
click at [375, 322] on span "Network Throughput" at bounding box center [400, 325] width 190 height 18
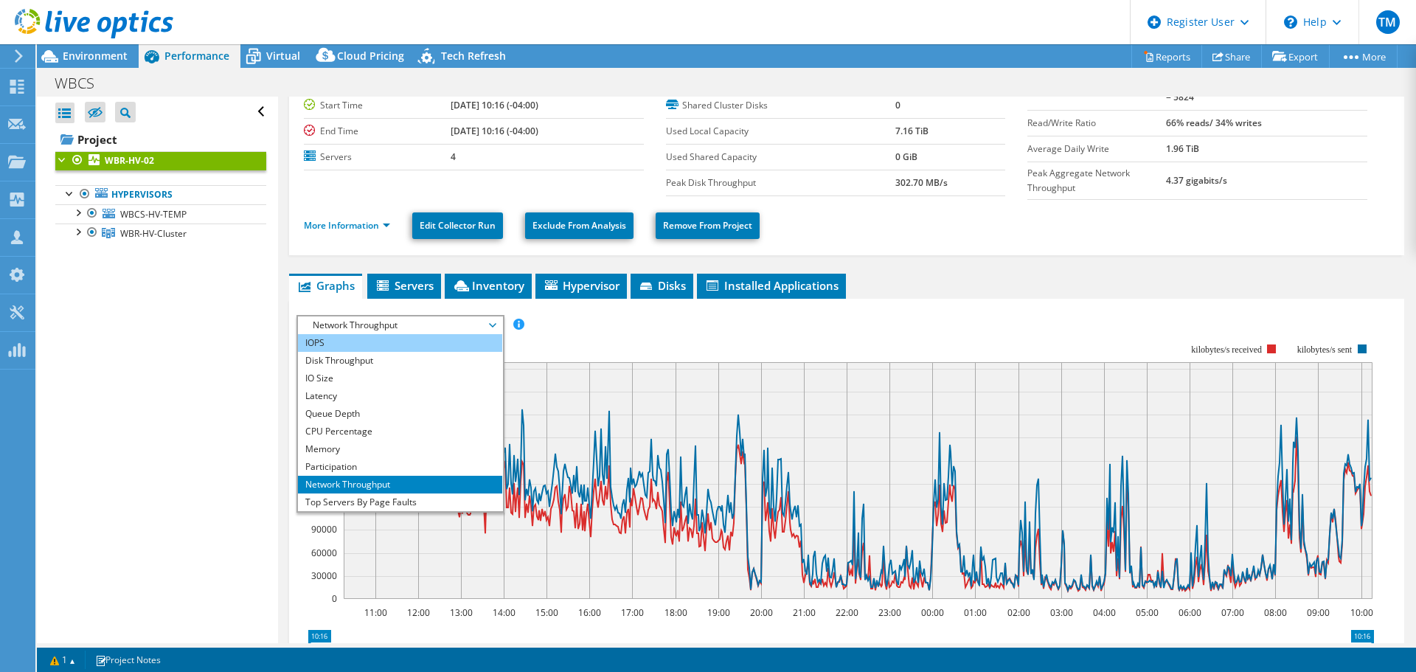
click at [369, 336] on li "IOPS" at bounding box center [400, 343] width 204 height 18
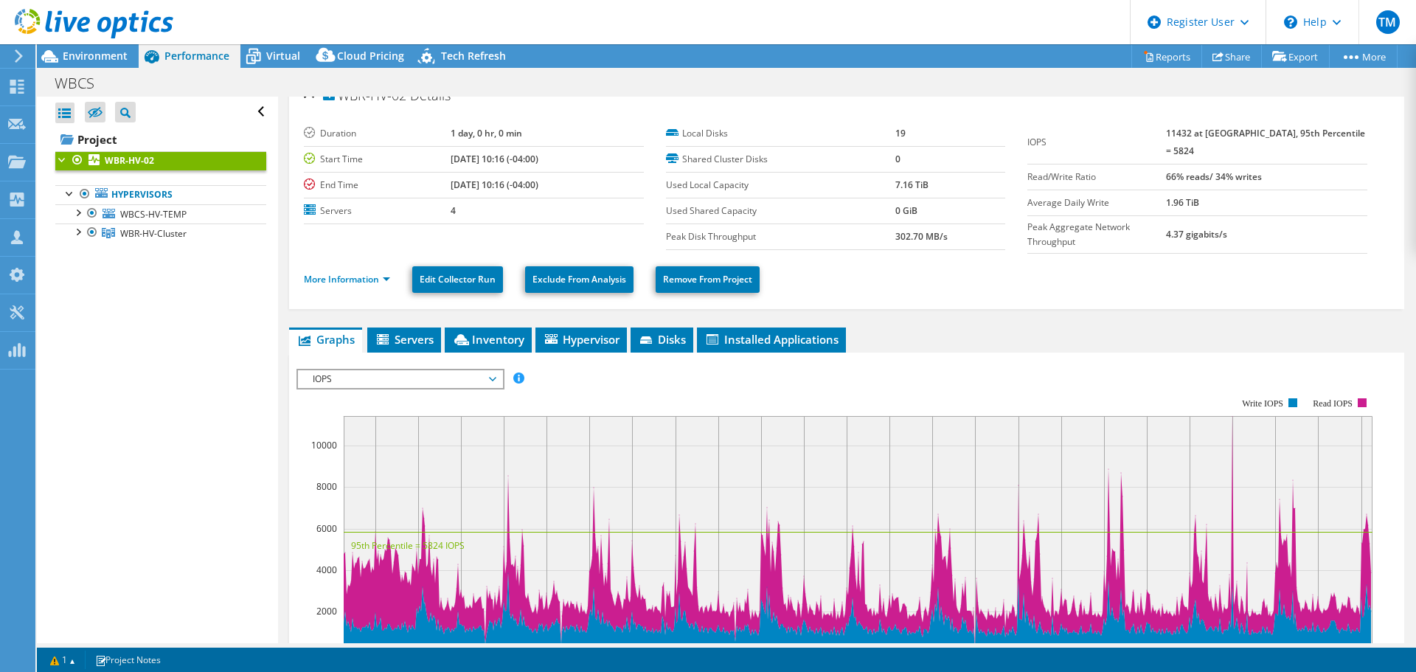
scroll to position [0, 0]
